Goal: Information Seeking & Learning: Learn about a topic

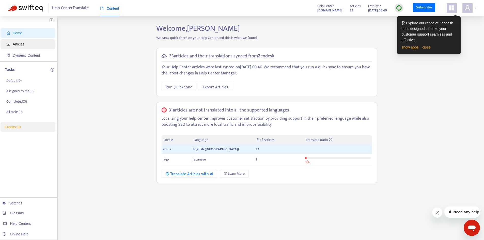
click at [20, 44] on span "Articles" at bounding box center [19, 44] width 12 height 4
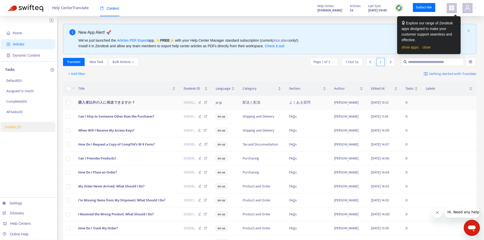
click at [111, 103] on span "購入者以外の人に発送できますか？" at bounding box center [106, 103] width 57 height 6
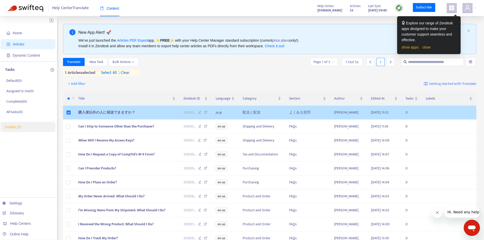
click at [84, 114] on span "購入者以外の人に発送できますか？" at bounding box center [106, 112] width 57 height 6
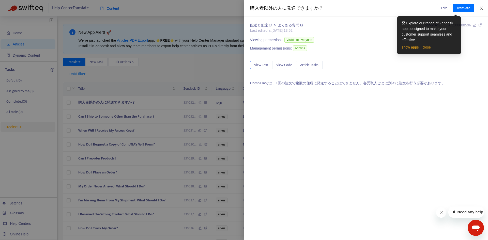
click at [480, 8] on icon "close" at bounding box center [481, 8] width 4 height 4
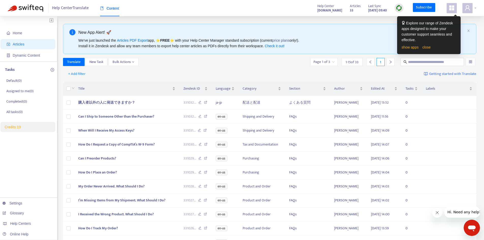
click at [474, 9] on div at bounding box center [469, 8] width 14 height 10
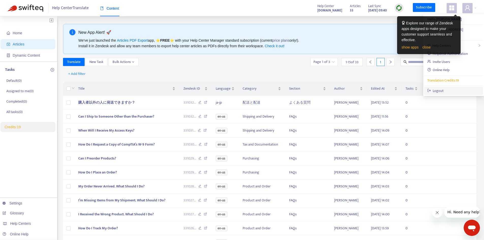
click at [443, 88] on link "Logout" at bounding box center [435, 91] width 17 height 6
